Goal: Task Accomplishment & Management: Complete application form

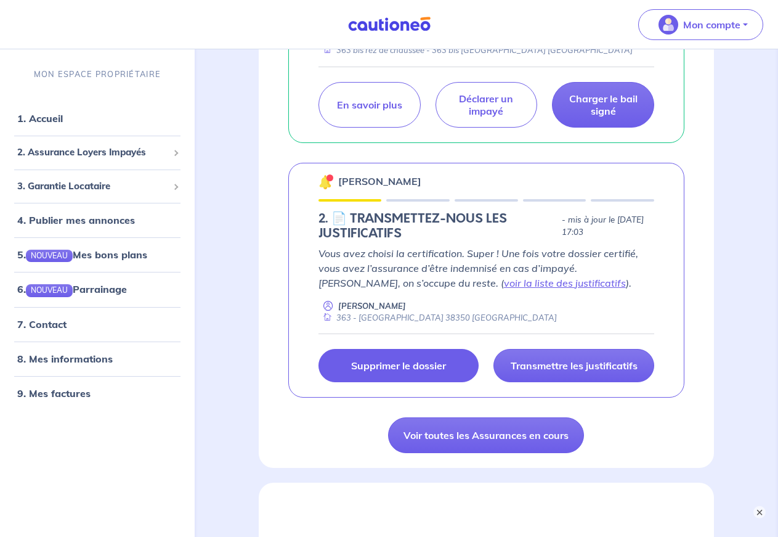
scroll to position [691, 0]
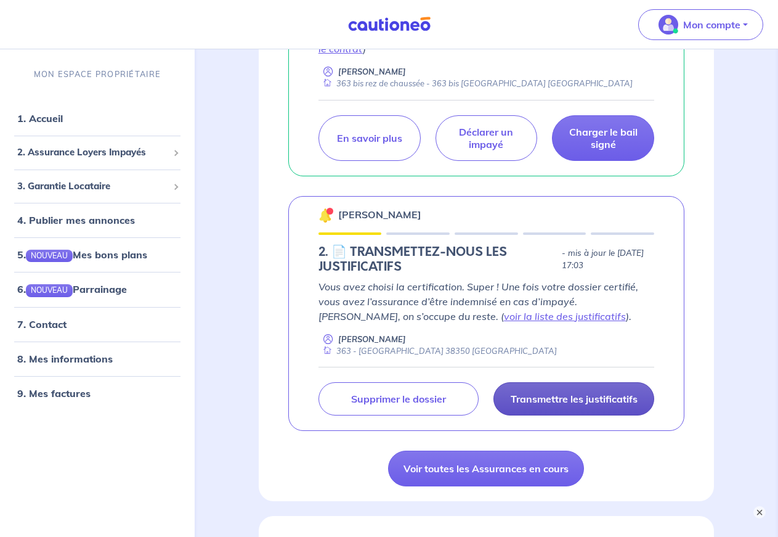
click at [579, 394] on p "Transmettre les justificatifs" at bounding box center [574, 398] width 127 height 12
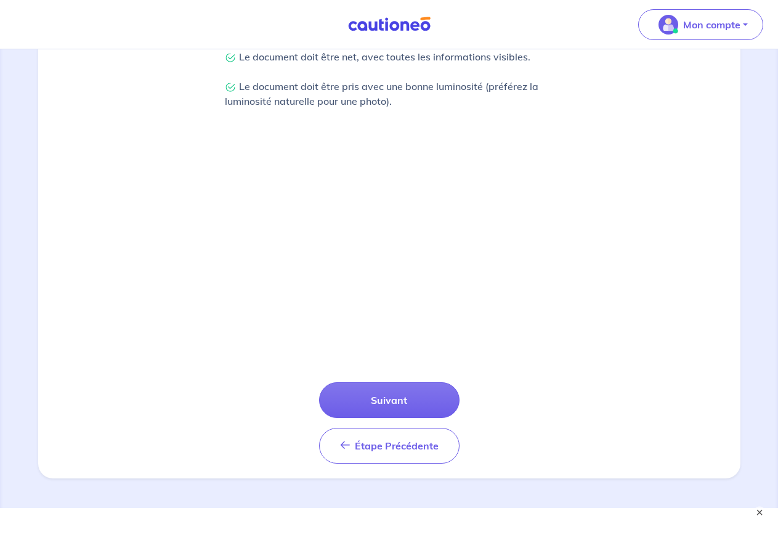
scroll to position [358, 0]
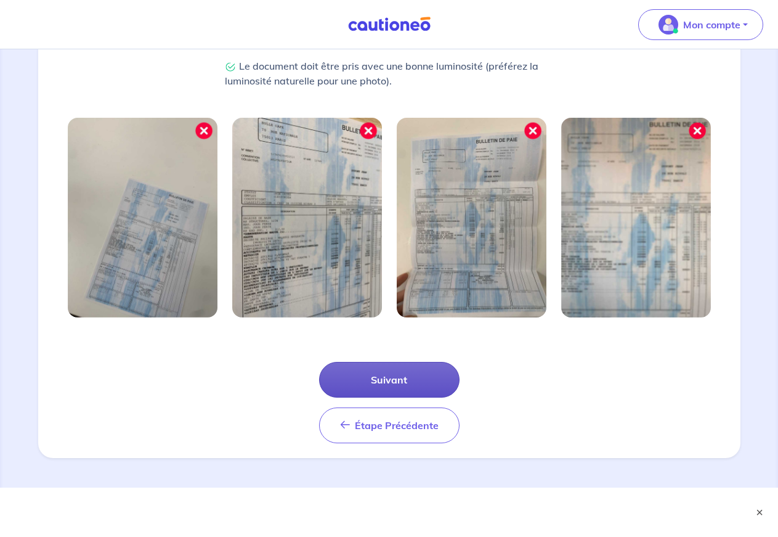
click at [401, 383] on button "Suivant" at bounding box center [389, 380] width 140 height 36
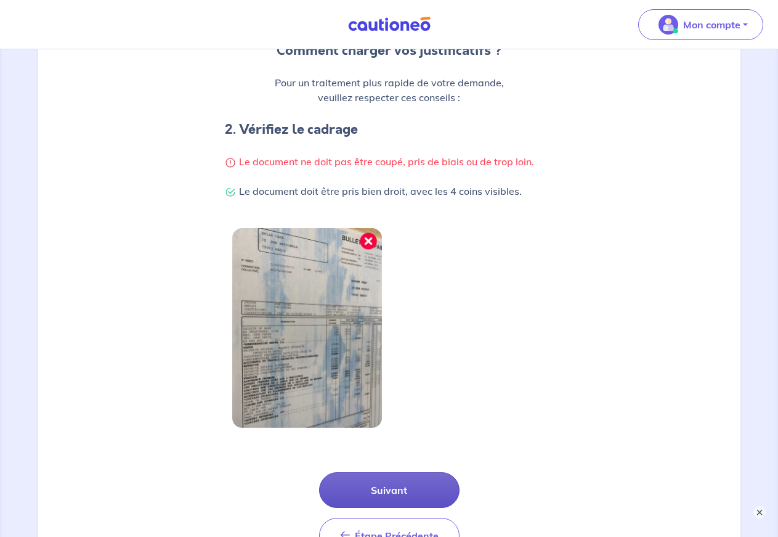
scroll to position [299, 0]
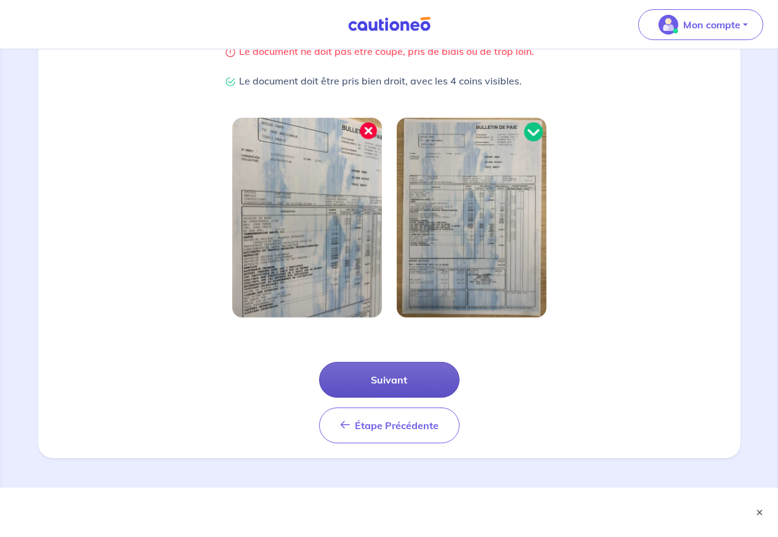
click at [399, 381] on button "Suivant" at bounding box center [389, 380] width 140 height 36
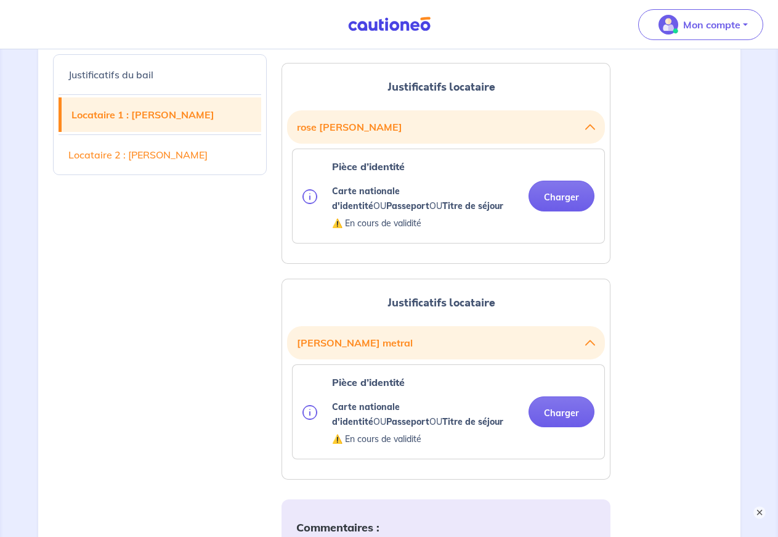
scroll to position [1257, 0]
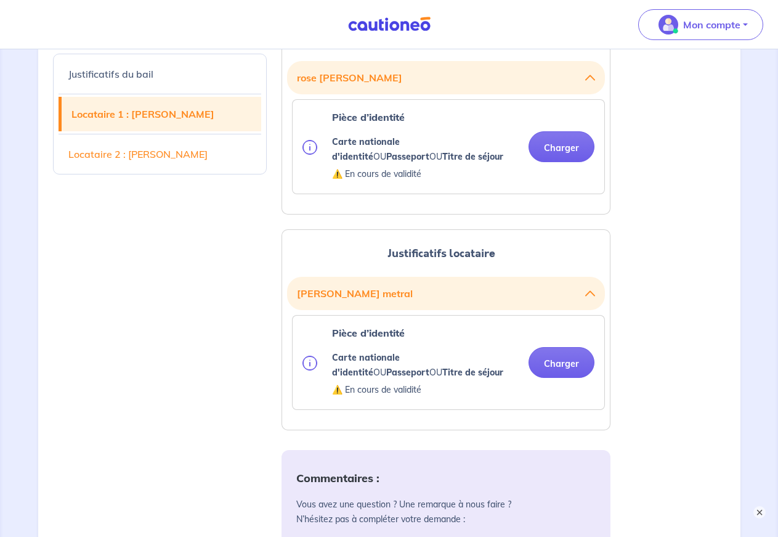
click at [558, 148] on button "Charger" at bounding box center [562, 146] width 66 height 31
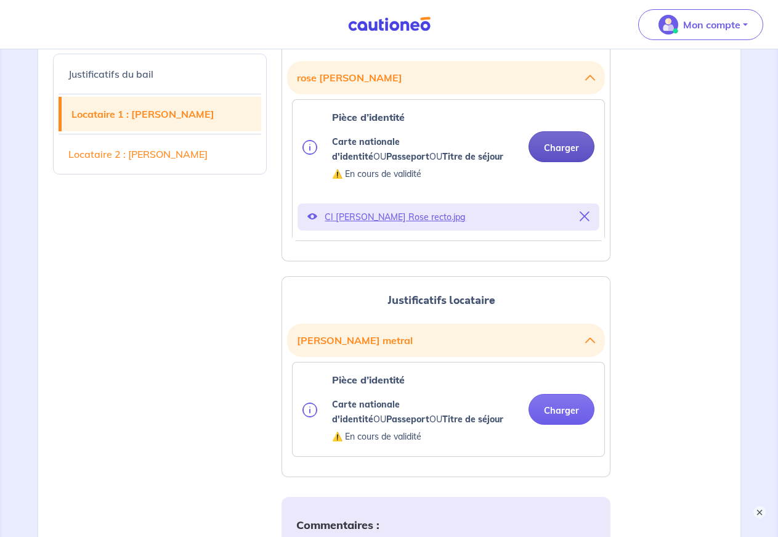
click at [556, 145] on button "Charger" at bounding box center [562, 146] width 66 height 31
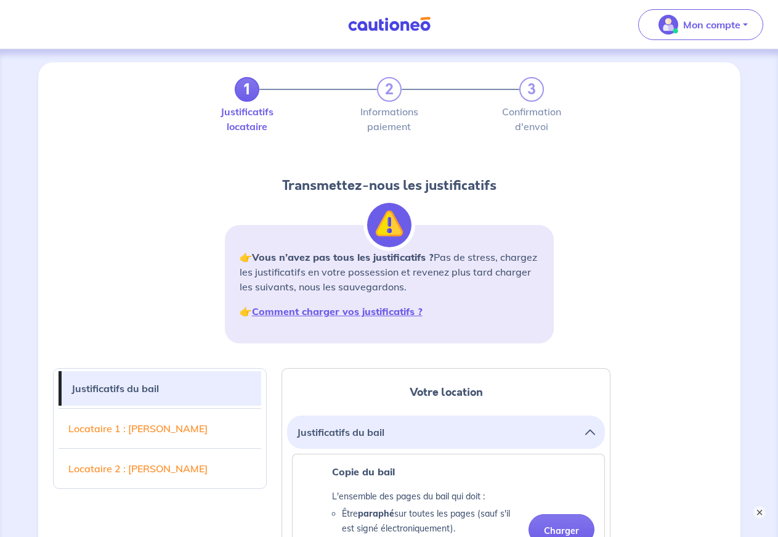
scroll to position [0, 0]
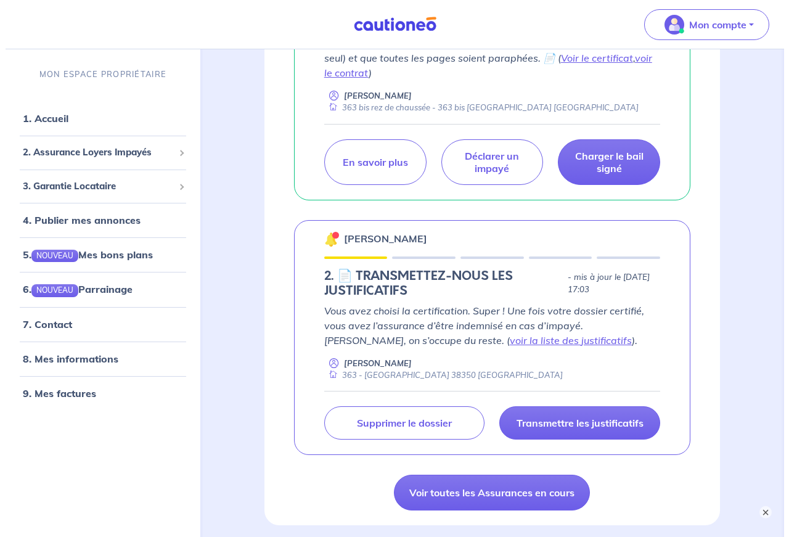
scroll to position [691, 0]
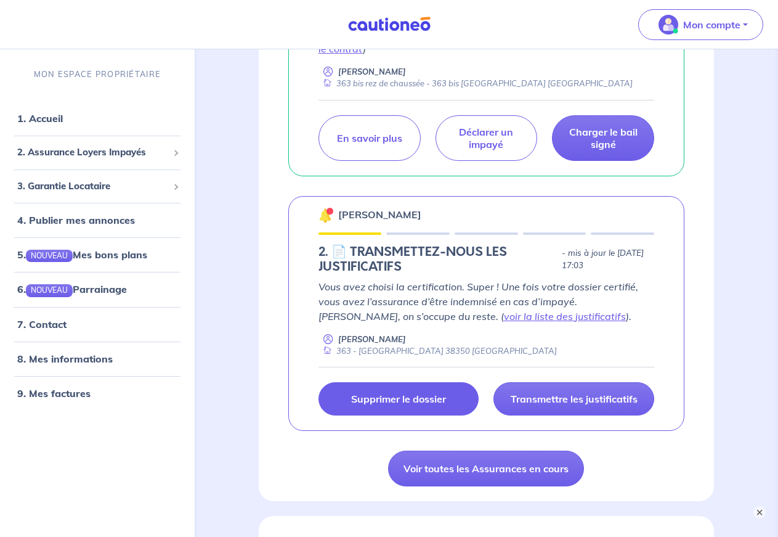
click at [402, 397] on p "Supprimer le dossier" at bounding box center [398, 398] width 95 height 12
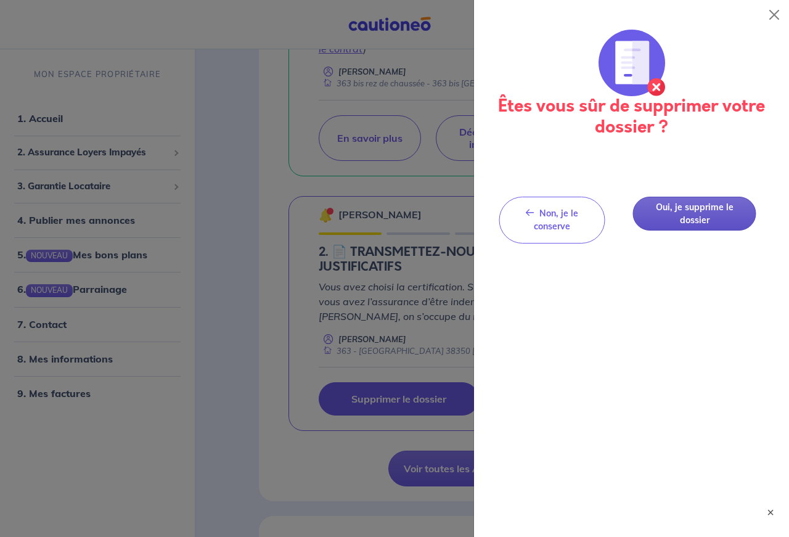
click at [704, 209] on button "Oui, je supprime le dossier" at bounding box center [694, 214] width 123 height 34
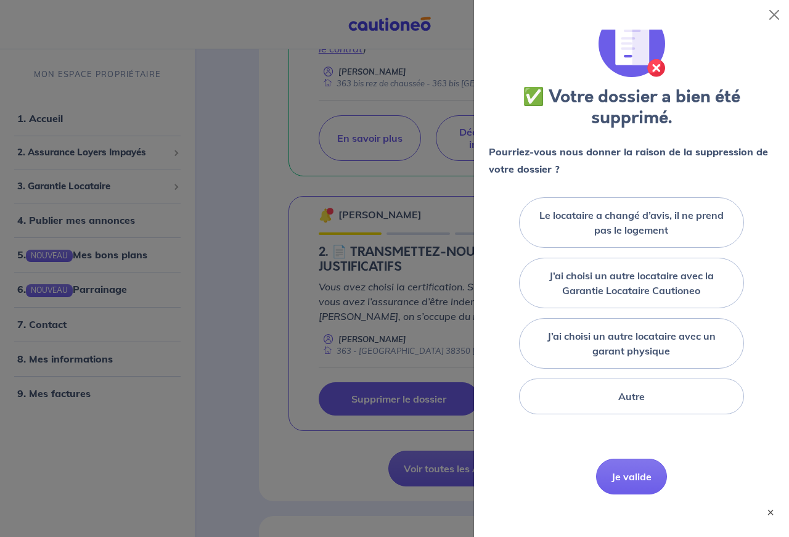
scroll to position [26, 0]
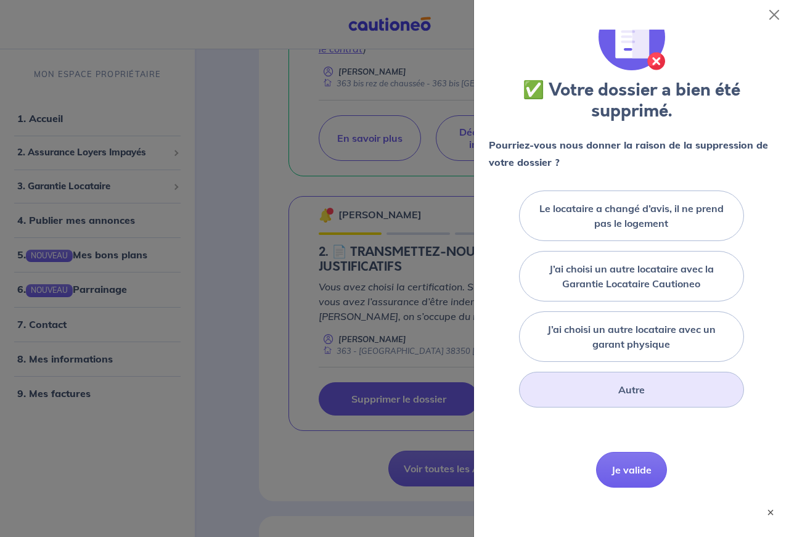
click at [618, 391] on label "Autre" at bounding box center [631, 389] width 26 height 15
click at [0, 0] on input "Autre" at bounding box center [0, 0] width 0 height 0
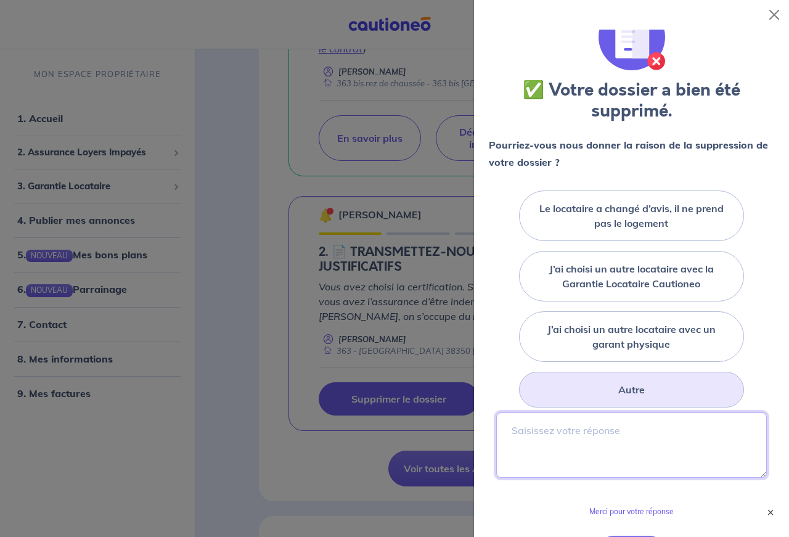
click at [526, 433] on textarea at bounding box center [631, 444] width 270 height 65
click at [575, 445] on textarea "Monsieur [PERSON_NAME] ne prend pas le logement avec Mme HHAACCK" at bounding box center [631, 444] width 270 height 65
click at [545, 444] on textarea "Monsieur [PERSON_NAME] ne prend pas le logement avec Mme HHAACK" at bounding box center [631, 444] width 270 height 65
drag, startPoint x: 656, startPoint y: 426, endPoint x: 606, endPoint y: 436, distance: 50.8
click at [606, 436] on textarea "Monsieur [PERSON_NAME] ne prend pas le logement avec [PERSON_NAME]" at bounding box center [631, 444] width 270 height 65
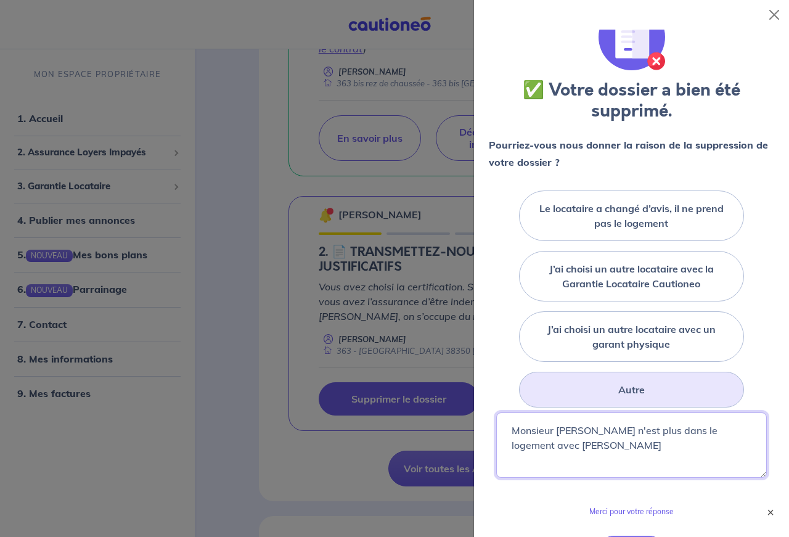
click at [596, 447] on textarea "Monsieur [PERSON_NAME] n'est plus dans le logement avec [PERSON_NAME]" at bounding box center [631, 444] width 270 height 65
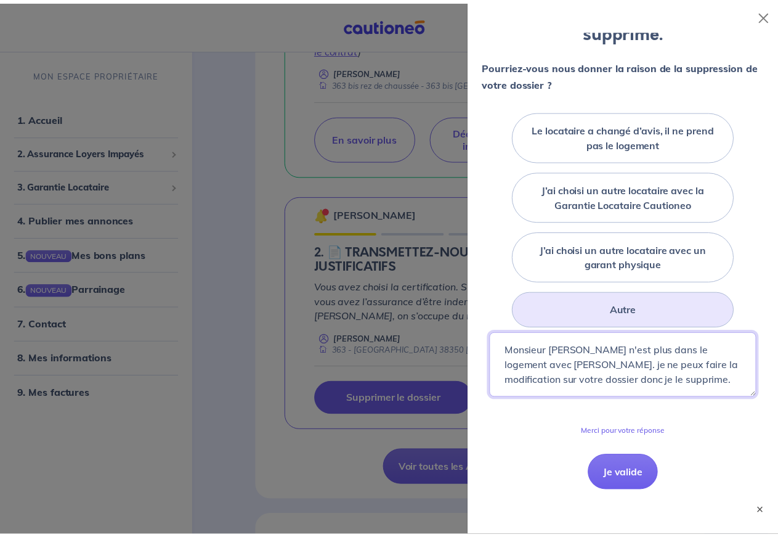
scroll to position [110, 0]
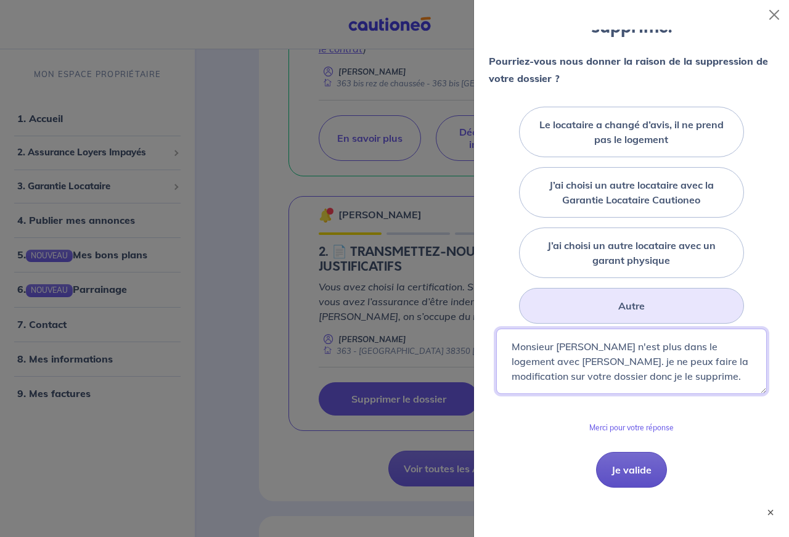
type textarea "Monsieur [PERSON_NAME] n'est plus dans le logement avec [PERSON_NAME]. je ne pe…"
click at [633, 468] on button "Je valide" at bounding box center [631, 470] width 71 height 36
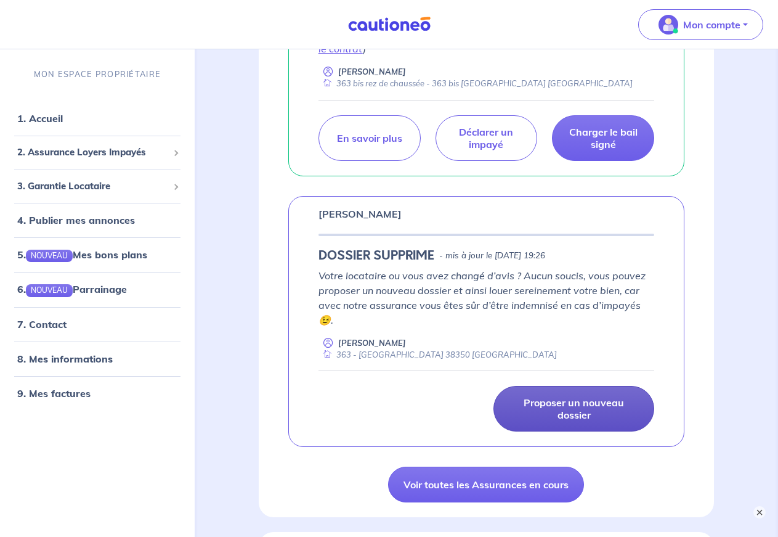
click at [590, 405] on p "Proposer un nouveau dossier" at bounding box center [574, 408] width 130 height 25
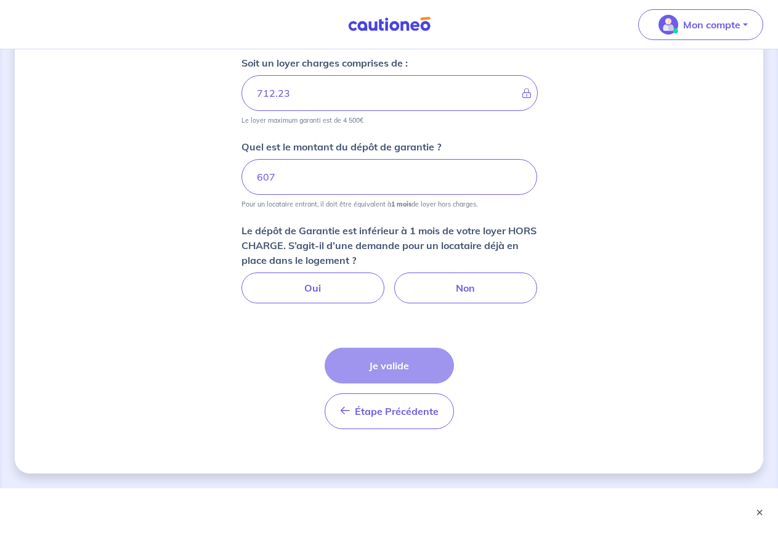
scroll to position [641, 0]
click at [348, 285] on label "Oui" at bounding box center [313, 287] width 143 height 31
click at [385, 280] on input "Oui" at bounding box center [389, 276] width 8 height 8
radio input "true"
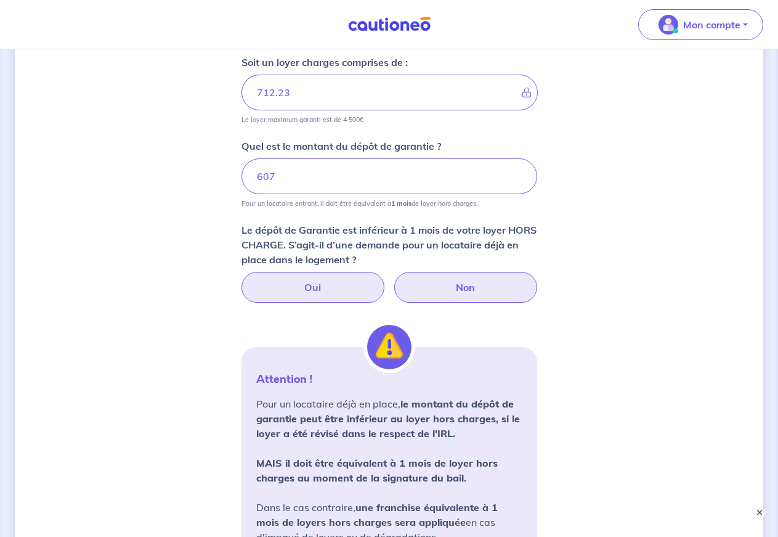
click at [461, 289] on label "Non" at bounding box center [465, 287] width 143 height 31
click at [393, 280] on input "Non" at bounding box center [389, 276] width 8 height 8
radio input "true"
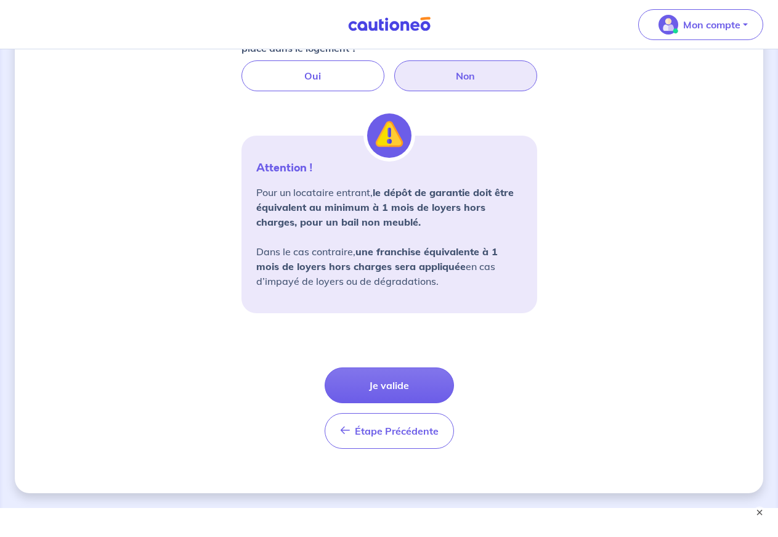
scroll to position [873, 0]
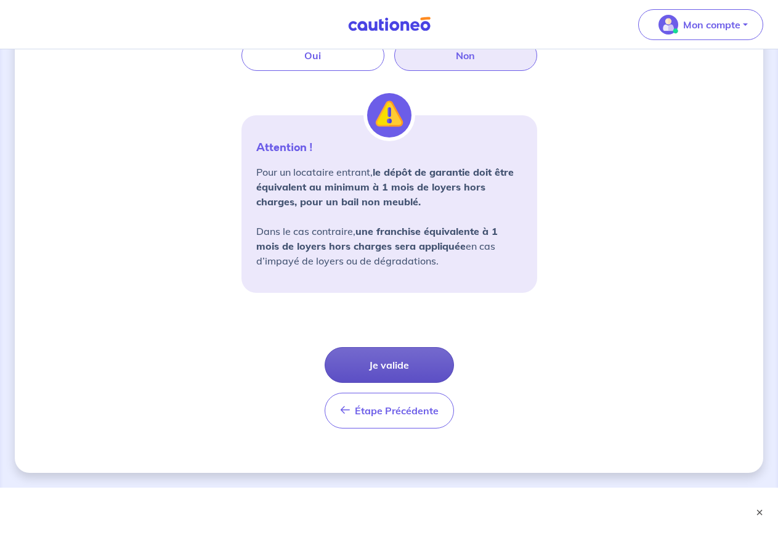
click at [382, 363] on button "Je valide" at bounding box center [389, 365] width 129 height 36
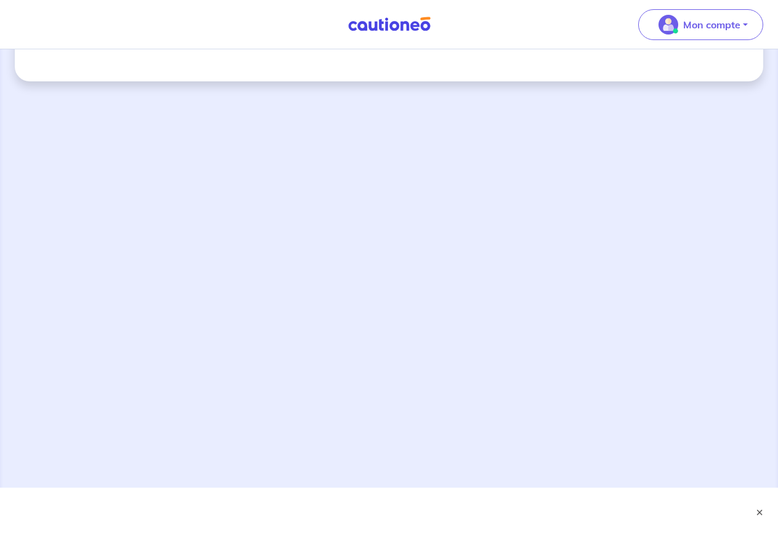
scroll to position [47, 0]
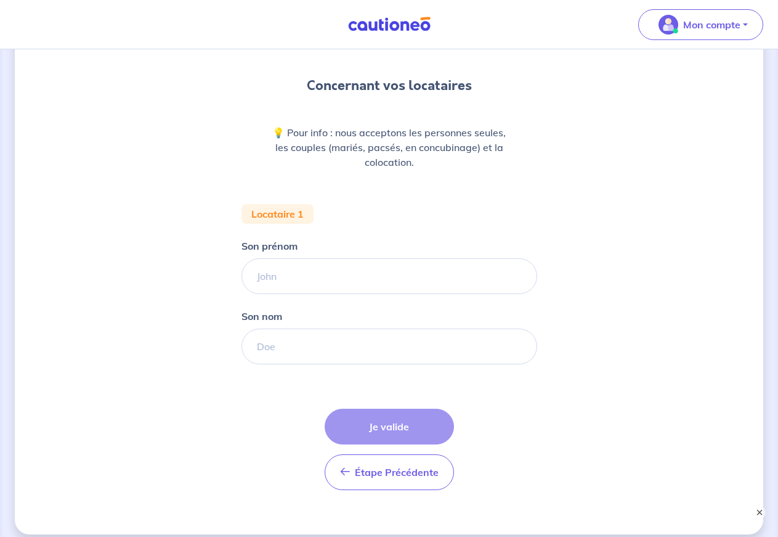
scroll to position [126, 0]
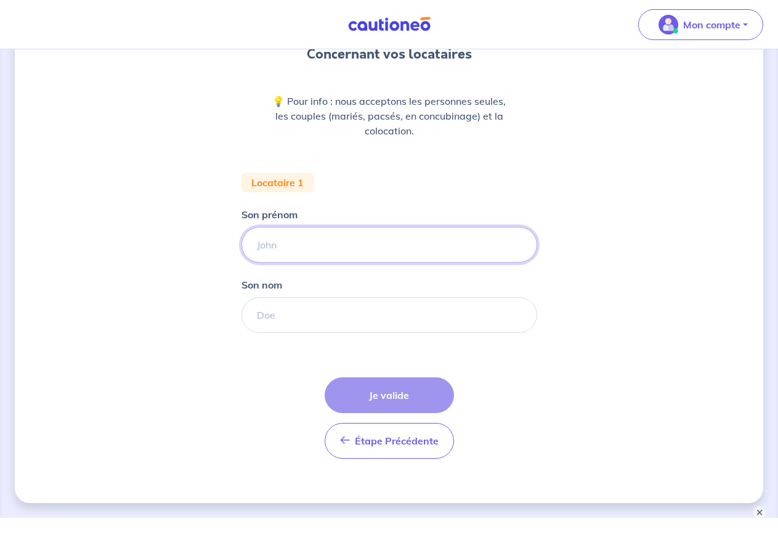
click at [283, 242] on input "Son prénom" at bounding box center [390, 245] width 296 height 36
type input "Rose"
click at [274, 322] on input "Son nom" at bounding box center [390, 315] width 296 height 36
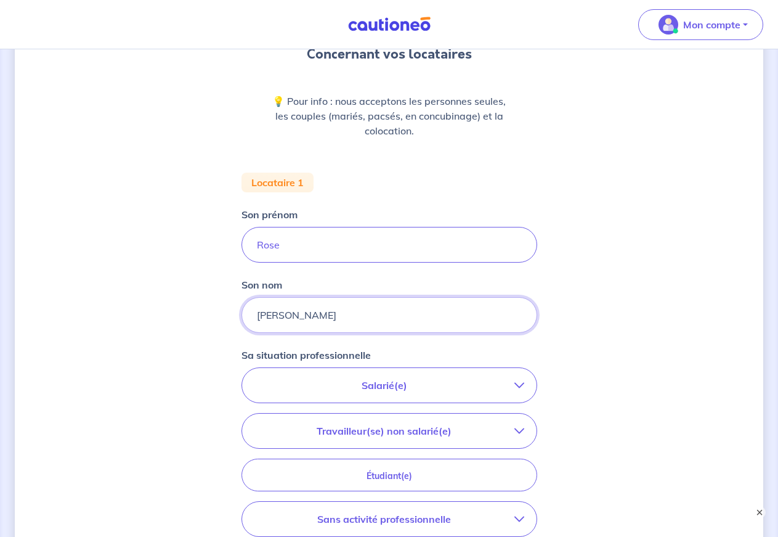
type input "[PERSON_NAME]"
click at [517, 386] on icon "button" at bounding box center [519, 385] width 10 height 10
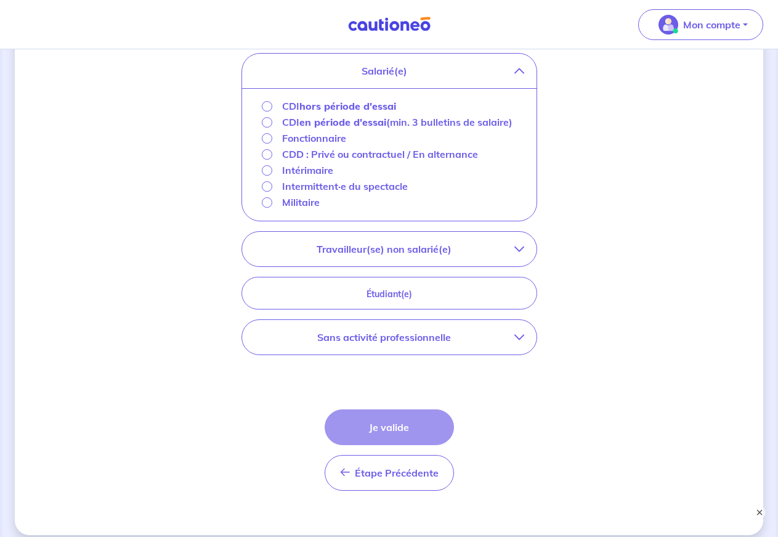
scroll to position [503, 0]
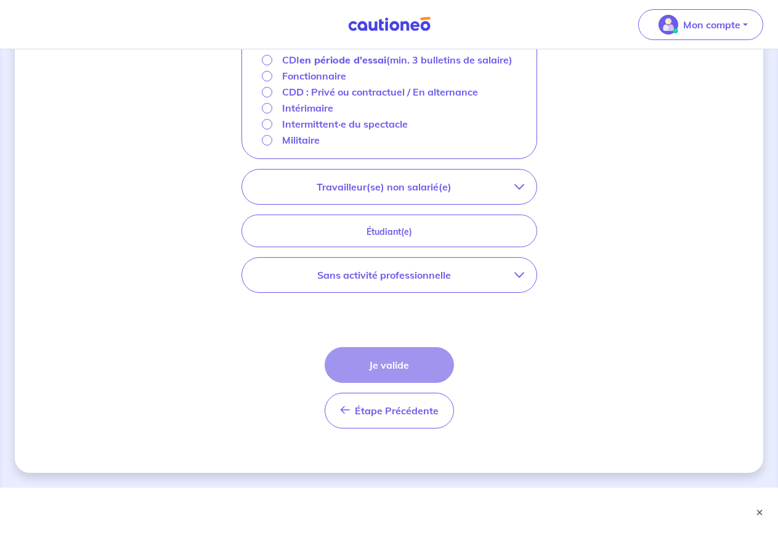
click at [522, 280] on icon "button" at bounding box center [519, 275] width 10 height 10
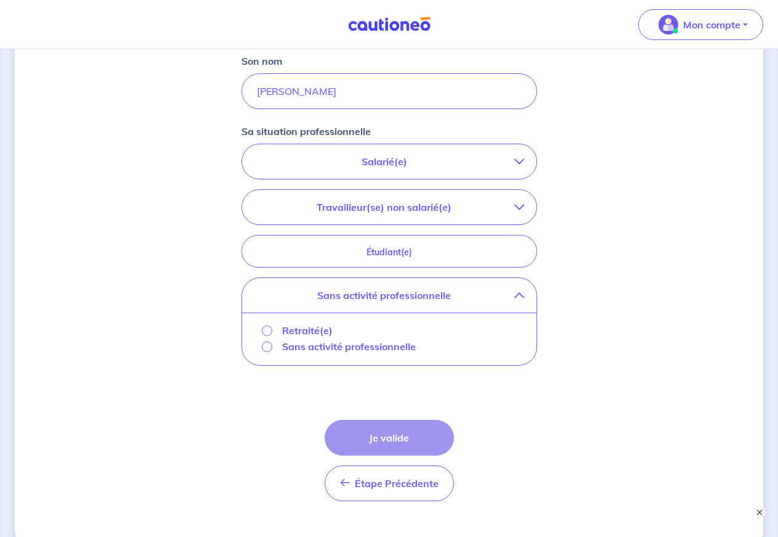
scroll to position [359, 0]
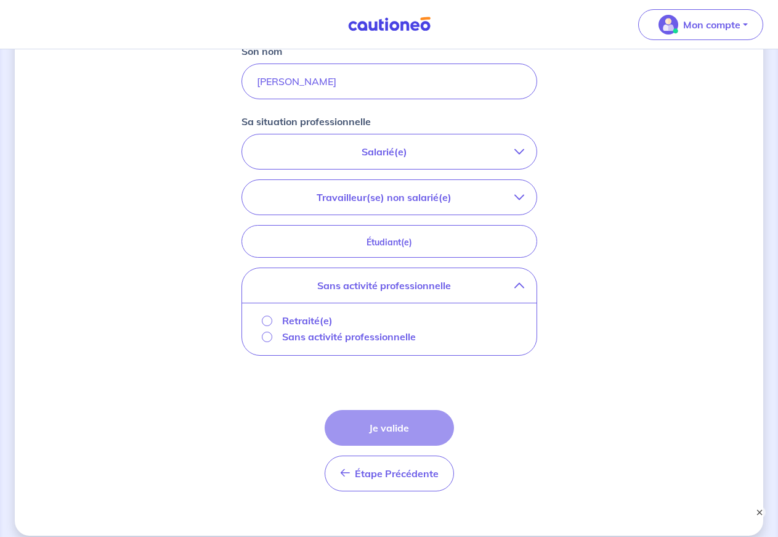
click at [518, 151] on icon "button" at bounding box center [519, 152] width 10 height 10
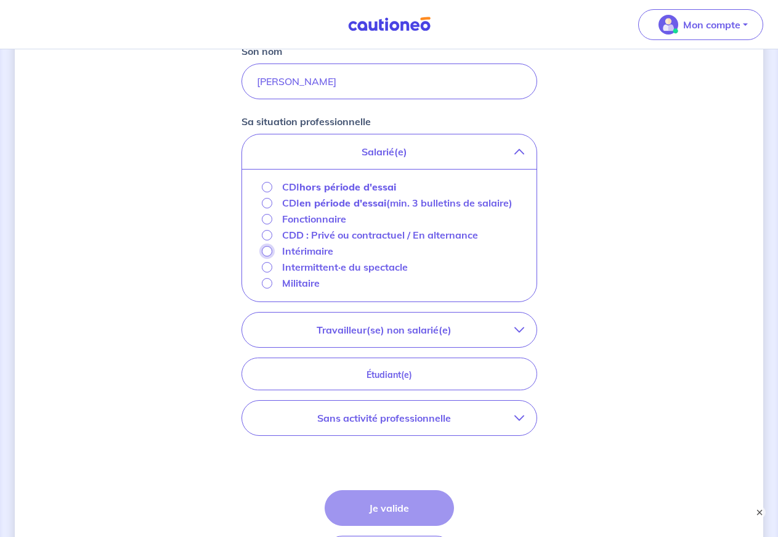
click at [267, 256] on input "Intérimaire" at bounding box center [267, 251] width 10 height 10
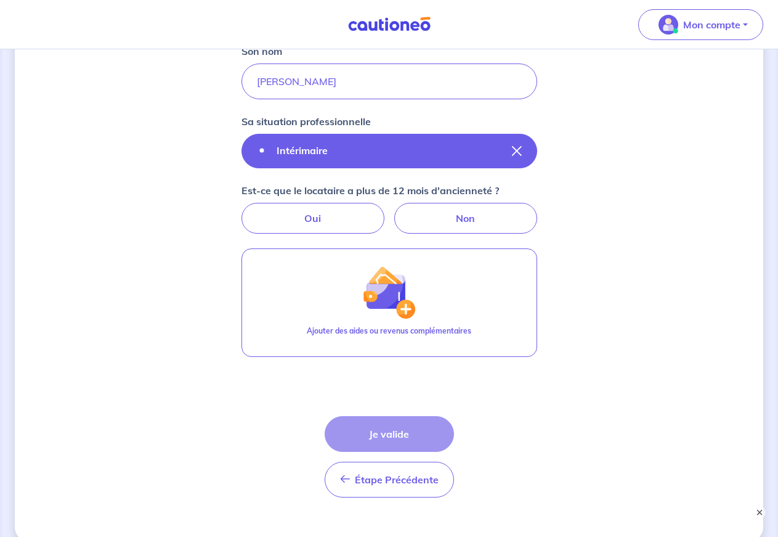
click at [519, 149] on icon "button" at bounding box center [517, 151] width 10 height 10
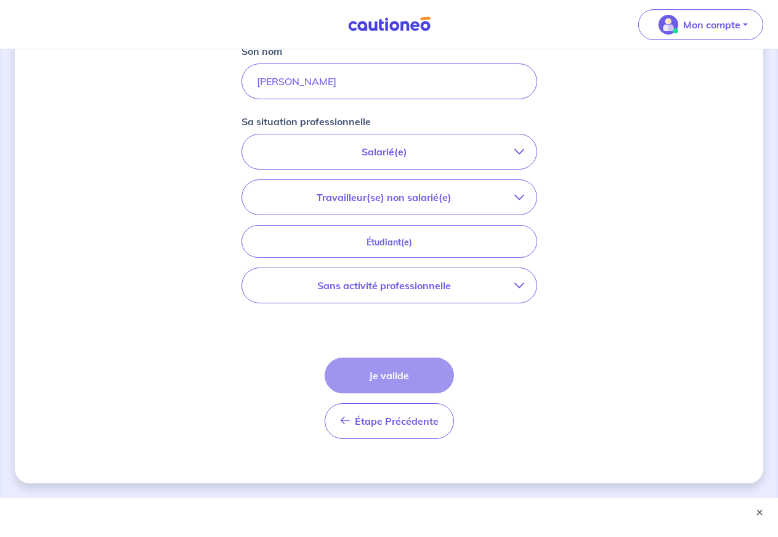
click at [518, 150] on icon "button" at bounding box center [519, 152] width 10 height 10
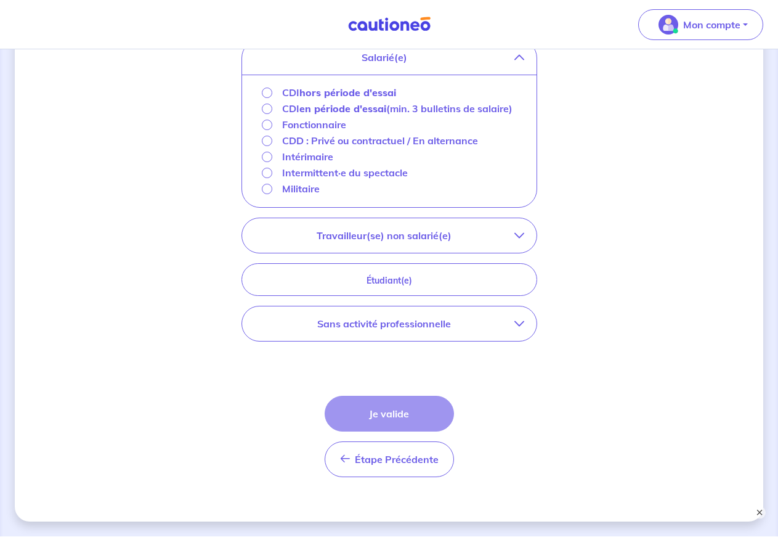
scroll to position [485, 0]
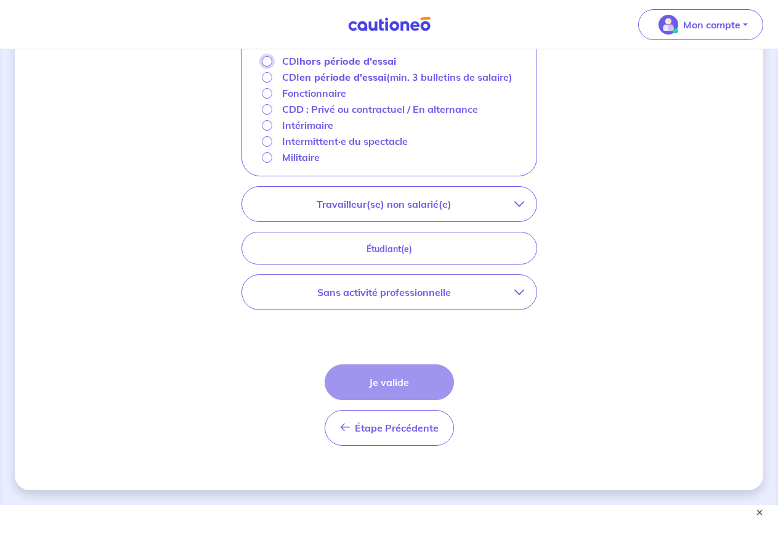
click at [267, 60] on input "CDI hors période d'essai" at bounding box center [267, 61] width 10 height 10
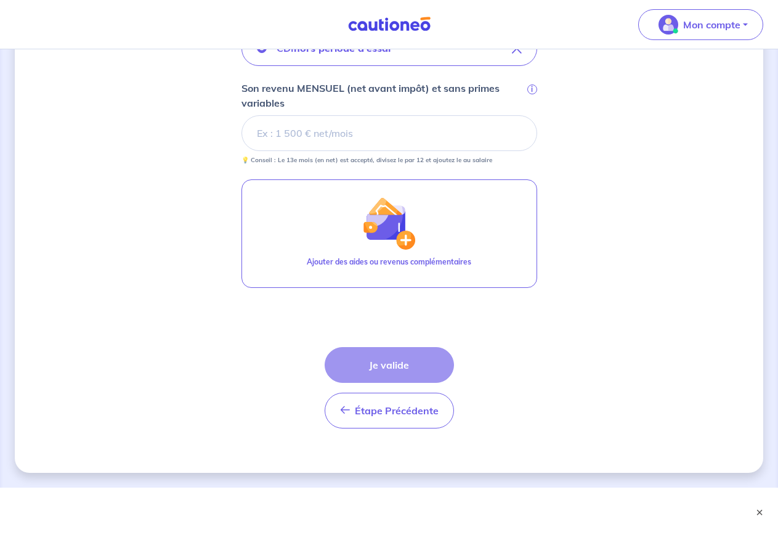
scroll to position [461, 0]
click at [267, 133] on input "Son revenu MENSUEL (net avant impôt) et sans primes variables i" at bounding box center [390, 133] width 296 height 36
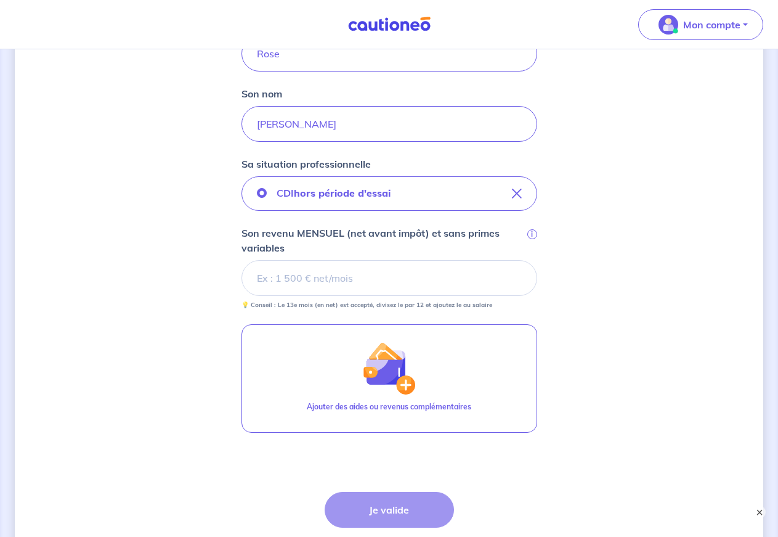
scroll to position [336, 0]
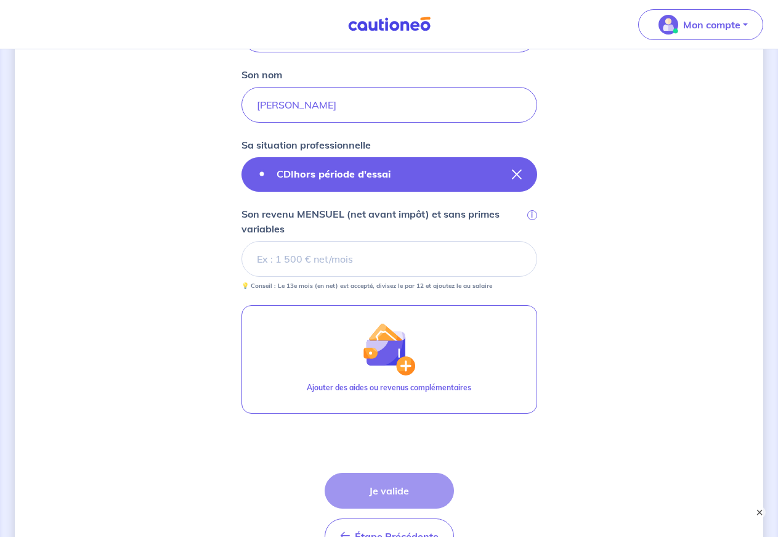
click at [517, 175] on icon "button" at bounding box center [517, 174] width 10 height 10
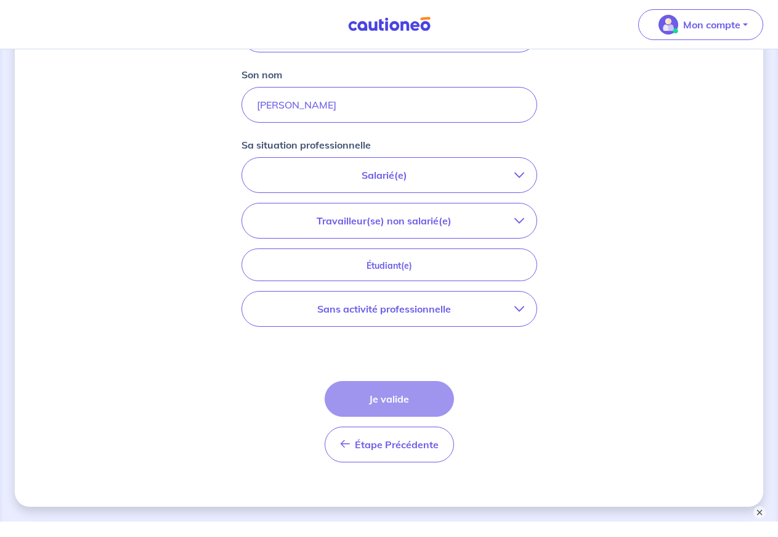
click at [516, 308] on icon "button" at bounding box center [519, 309] width 10 height 10
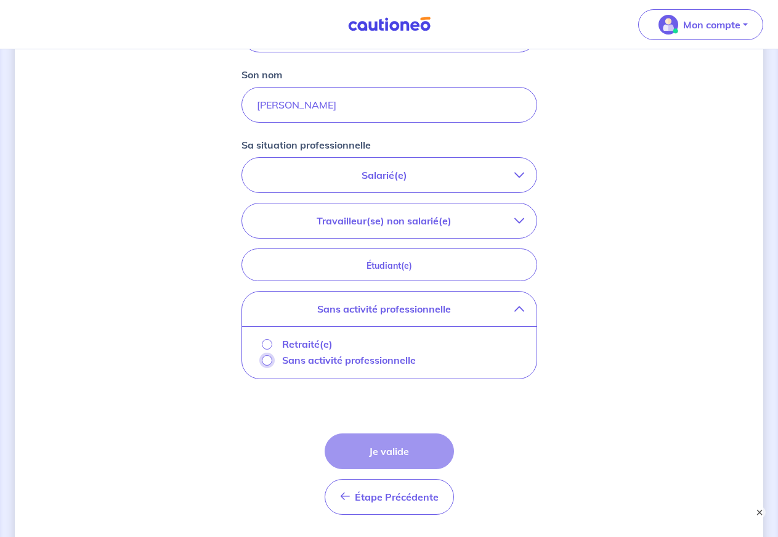
click at [270, 360] on input "Sans activité professionnelle" at bounding box center [267, 360] width 10 height 10
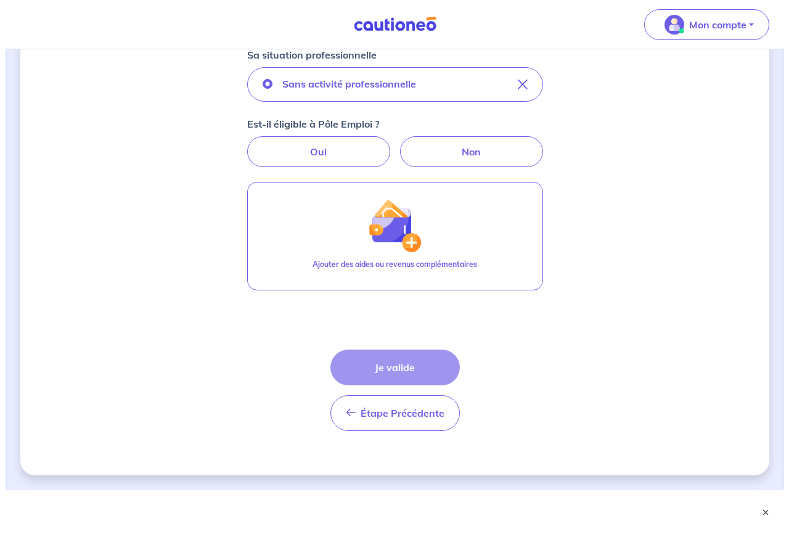
scroll to position [428, 0]
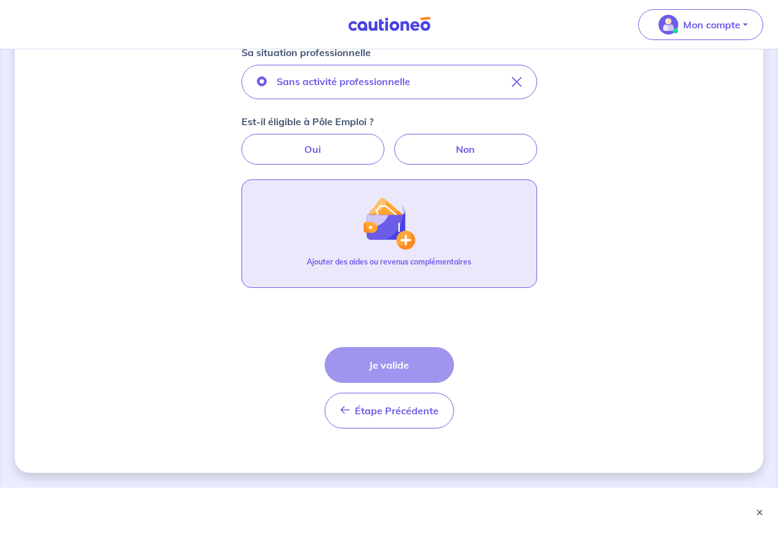
click at [404, 238] on img "button" at bounding box center [388, 223] width 53 height 53
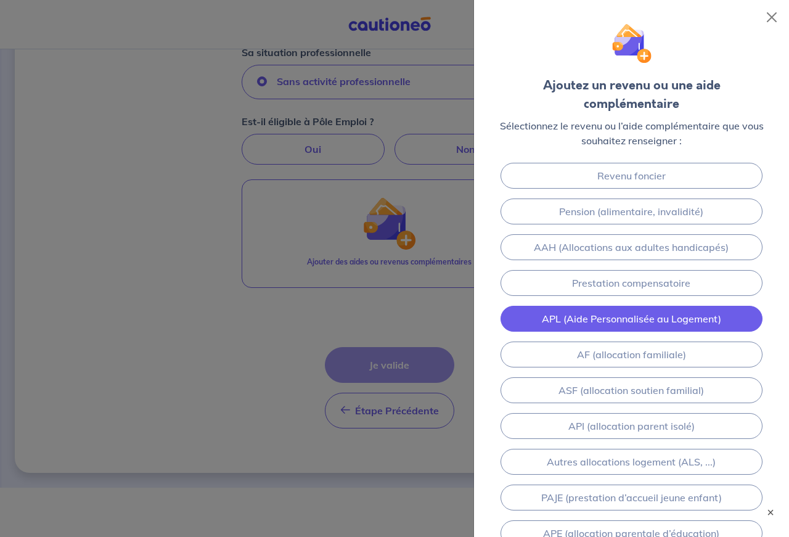
click at [664, 306] on link "APL (Aide Personnalisée au Logement)" at bounding box center [631, 319] width 262 height 26
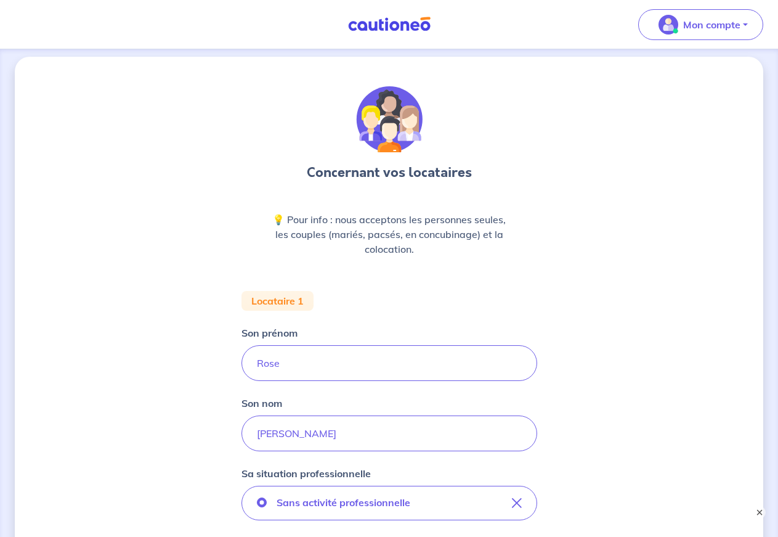
scroll to position [0, 0]
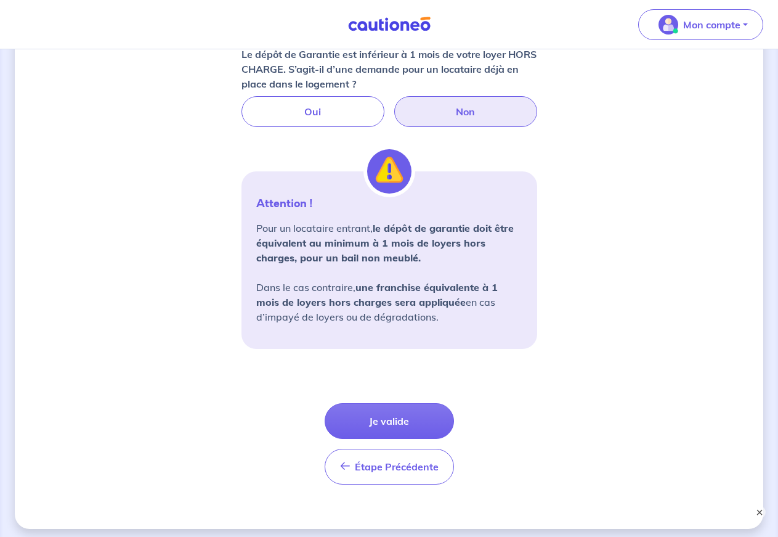
scroll to position [873, 0]
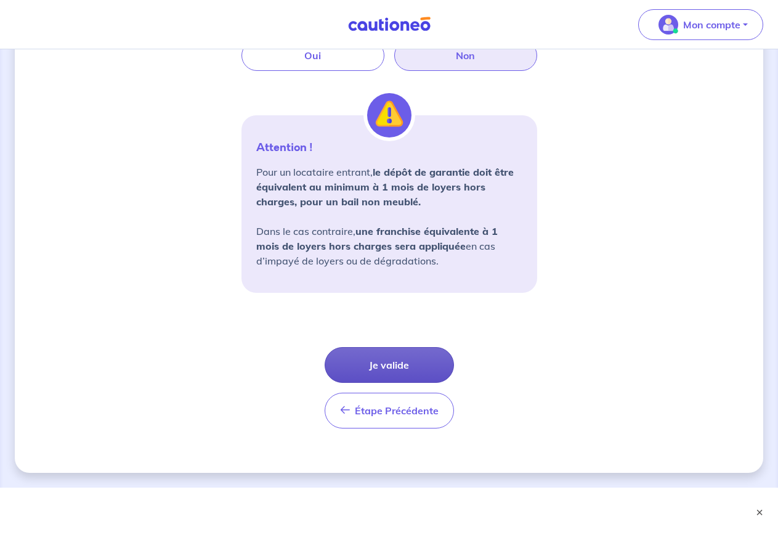
click at [402, 365] on button "Je valide" at bounding box center [389, 365] width 129 height 36
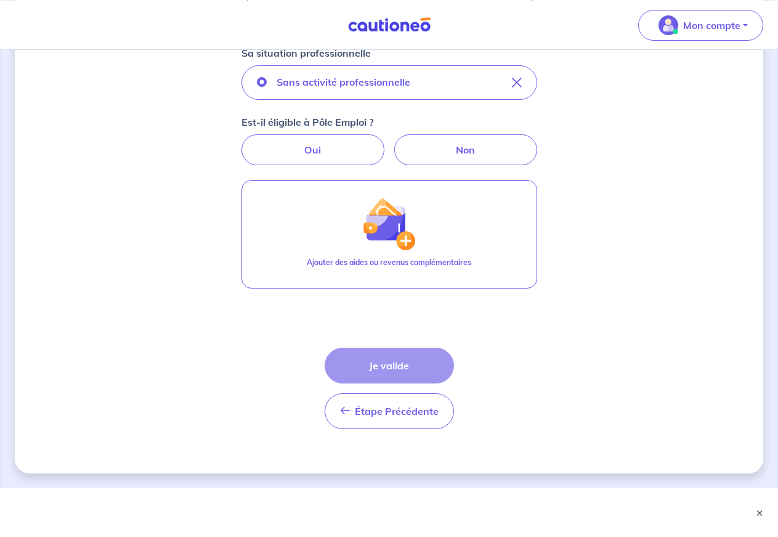
scroll to position [428, 0]
click at [320, 145] on label "Oui" at bounding box center [313, 149] width 143 height 31
click at [385, 142] on input "Oui" at bounding box center [389, 138] width 8 height 8
radio input "true"
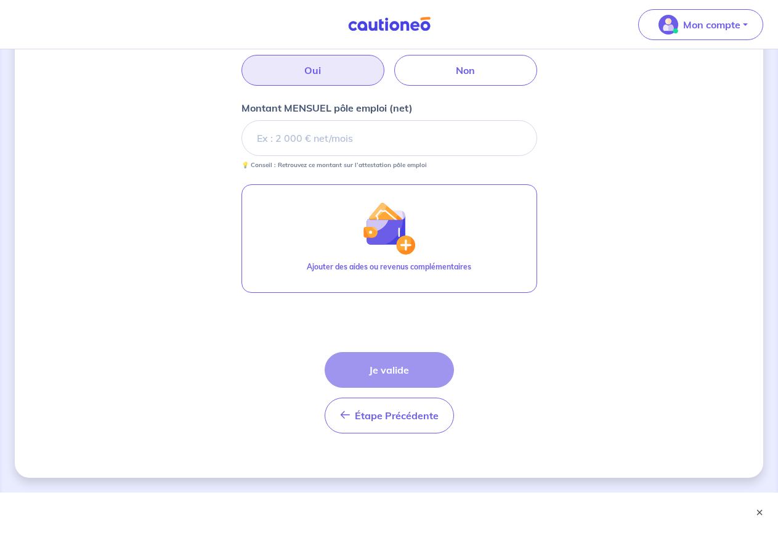
scroll to position [512, 0]
